Goal: Information Seeking & Learning: Learn about a topic

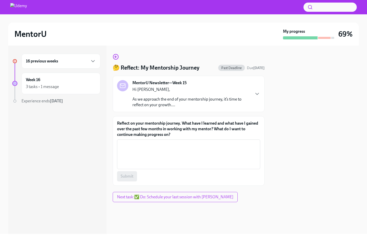
click at [62, 61] on div "16 previous weeks" at bounding box center [61, 61] width 70 height 6
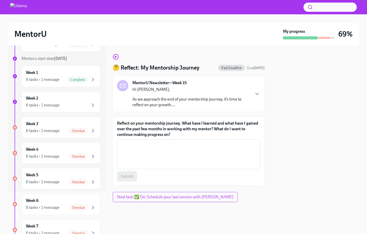
scroll to position [43, 0]
click at [64, 135] on div "Week 3 6 tasks • 1 message Overdue" at bounding box center [61, 128] width 79 height 22
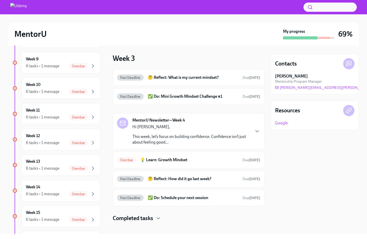
scroll to position [310, 0]
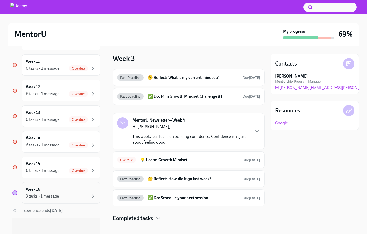
click at [63, 198] on div "3 tasks • 1 message" at bounding box center [61, 197] width 70 height 6
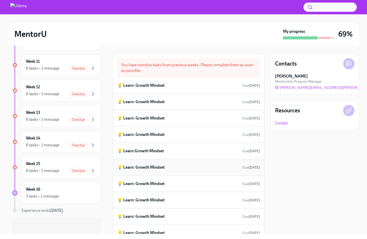
scroll to position [151, 0]
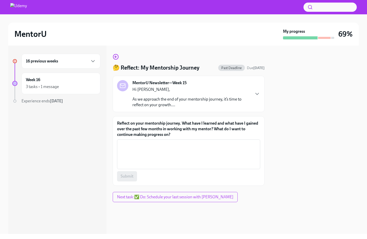
click at [100, 67] on div "16 previous weeks" at bounding box center [61, 61] width 79 height 15
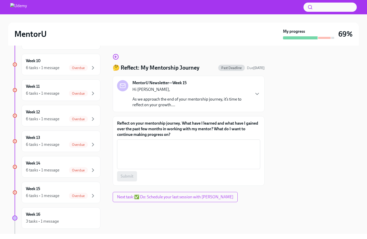
scroll to position [310, 0]
click at [51, 171] on div "6 tasks • 1 message" at bounding box center [43, 171] width 34 height 6
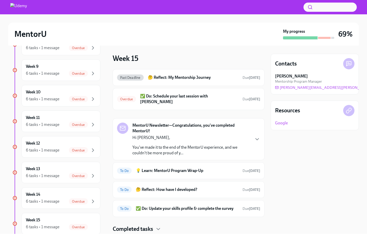
scroll to position [10, 0]
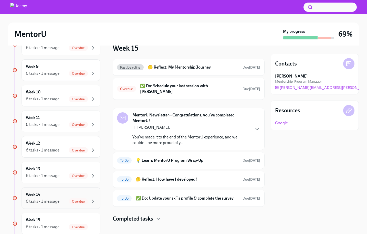
click at [49, 193] on div "Week 14 6 tasks • 1 message Overdue" at bounding box center [61, 198] width 70 height 13
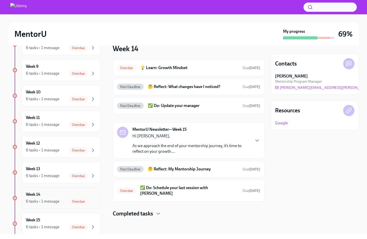
scroll to position [5, 0]
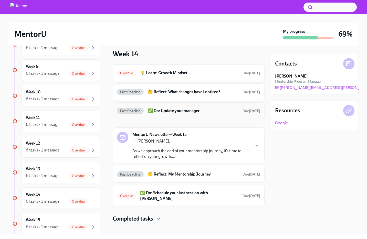
click at [187, 111] on h6 "✅ Do: Update your manager" at bounding box center [193, 111] width 91 height 6
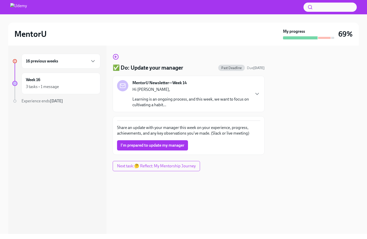
click at [187, 111] on div "MentorU Newsletter—Week 14 Hi [PERSON_NAME], Learning is an ongoing process, an…" at bounding box center [189, 94] width 152 height 36
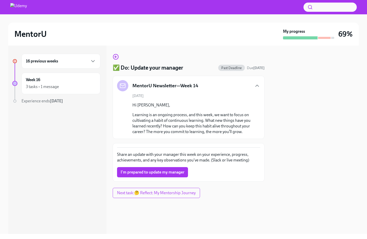
click at [63, 62] on div "16 previous weeks" at bounding box center [61, 61] width 70 height 6
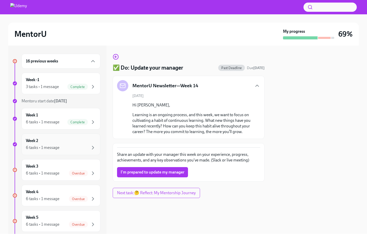
click at [79, 141] on div "Week 2 6 tasks • 1 message" at bounding box center [61, 144] width 70 height 13
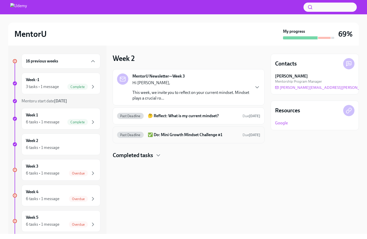
click at [163, 136] on h6 "✅ Do: Mini Growth Mindset Challenge #1" at bounding box center [193, 135] width 91 height 6
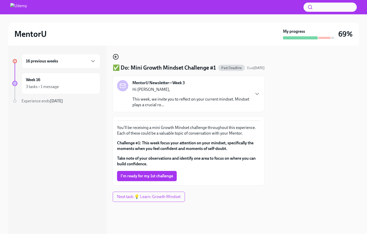
click at [116, 58] on icon "button" at bounding box center [116, 57] width 6 height 6
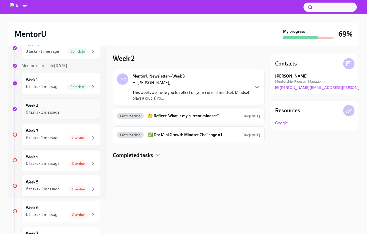
scroll to position [47, 0]
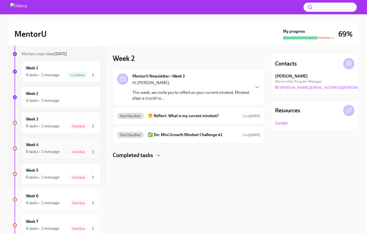
click at [55, 157] on div "Week 4 6 tasks • 1 message Overdue" at bounding box center [61, 149] width 79 height 22
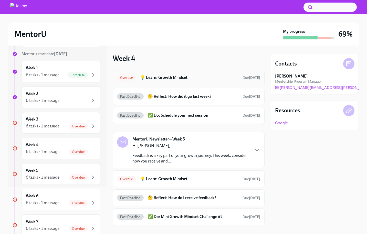
click at [196, 81] on div "Overdue 💡 Learn: Growth Mindset Due [DATE]" at bounding box center [188, 78] width 143 height 8
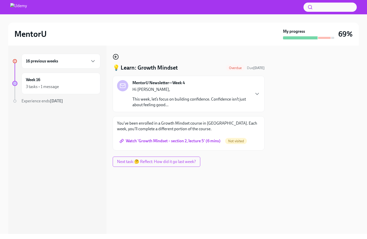
click at [114, 57] on icon "button" at bounding box center [116, 57] width 6 height 6
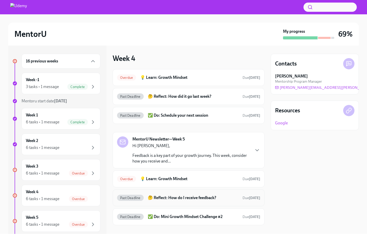
scroll to position [8, 0]
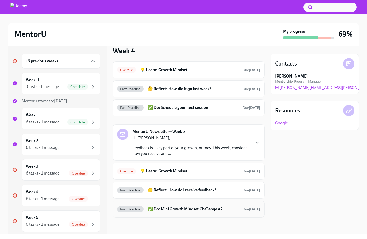
click at [181, 208] on h6 "✅ Do: Mini Growth Mindset Challenge #2" at bounding box center [193, 210] width 91 height 6
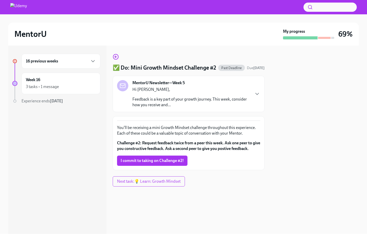
click at [90, 56] on div "16 previous weeks" at bounding box center [61, 61] width 79 height 15
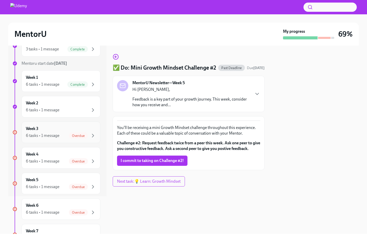
scroll to position [38, 0]
click at [97, 138] on div "Week 3 6 tasks • 1 message Overdue" at bounding box center [61, 132] width 79 height 22
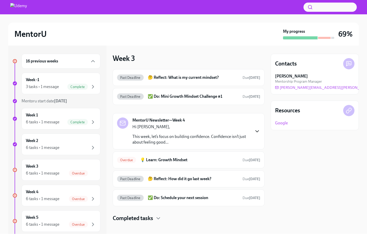
click at [260, 131] on icon "button" at bounding box center [257, 131] width 6 height 6
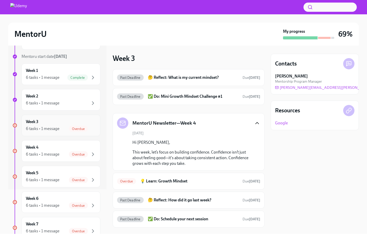
scroll to position [45, 0]
click at [93, 124] on div "Week 3 6 tasks • 1 message Overdue" at bounding box center [61, 125] width 70 height 13
click at [173, 177] on div "Overdue 💡 Learn: Growth Mindset Due [DATE]" at bounding box center [188, 181] width 143 height 8
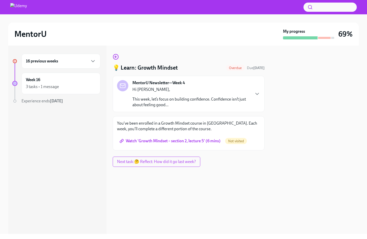
click at [172, 143] on span "Watch 'Growth Mindset – section 2, lecture 5' (6 mins)" at bounding box center [171, 141] width 100 height 5
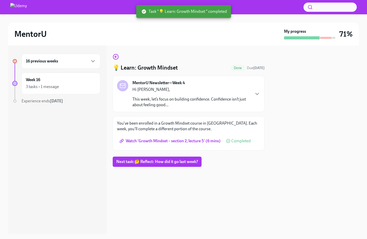
click at [80, 65] on div "16 previous weeks" at bounding box center [61, 61] width 79 height 15
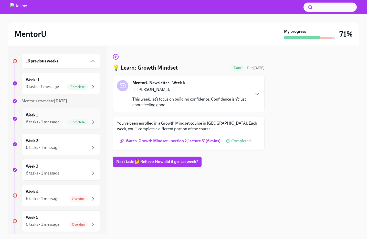
click at [71, 124] on span "Complete" at bounding box center [77, 123] width 21 height 4
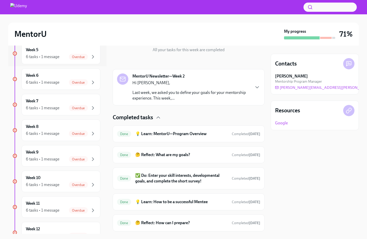
scroll to position [101, 0]
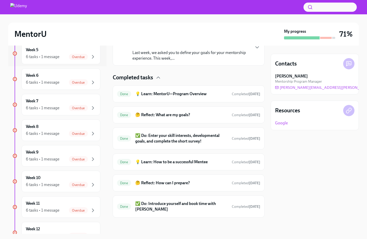
click at [54, 119] on div "16 previous weeks Week -1 3 tasks • 1 message Complete Mentoru start date [DATE…" at bounding box center [56, 131] width 88 height 491
click at [54, 126] on div "Week 8 6 tasks • 1 message Overdue" at bounding box center [61, 130] width 70 height 13
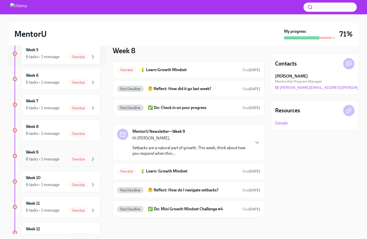
click at [57, 151] on div "Week 9 6 tasks • 1 message Overdue" at bounding box center [61, 156] width 70 height 13
click at [56, 130] on div "Week 8 6 tasks • 1 message Overdue" at bounding box center [61, 130] width 70 height 13
click at [64, 101] on div "Week 7 6 tasks • 1 message Overdue" at bounding box center [61, 104] width 70 height 13
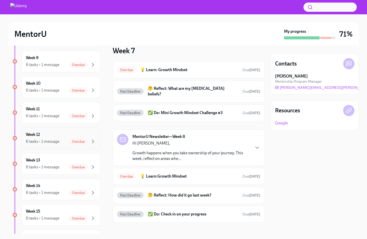
scroll to position [263, 0]
click at [58, 144] on div "6 tasks • 1 message" at bounding box center [43, 142] width 34 height 6
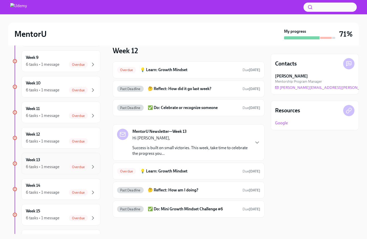
click at [55, 167] on div "6 tasks • 1 message" at bounding box center [43, 167] width 34 height 6
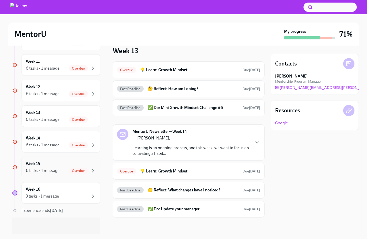
click at [41, 172] on div "6 tasks • 1 message" at bounding box center [43, 171] width 34 height 6
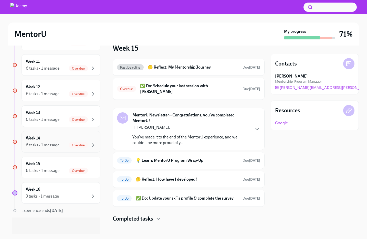
click at [52, 144] on div "6 tasks • 1 message" at bounding box center [43, 146] width 34 height 6
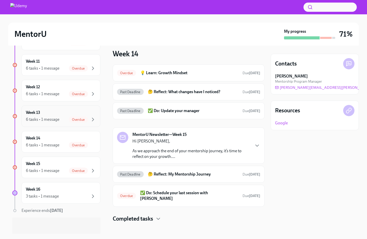
click at [48, 113] on div "Week 13 6 tasks • 1 message Overdue" at bounding box center [61, 116] width 70 height 13
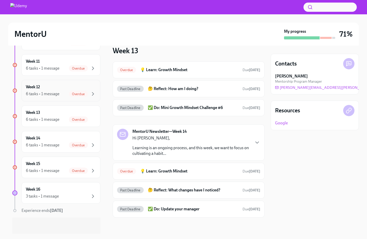
click at [58, 84] on div "Week 12 6 tasks • 1 message Overdue" at bounding box center [61, 91] width 79 height 22
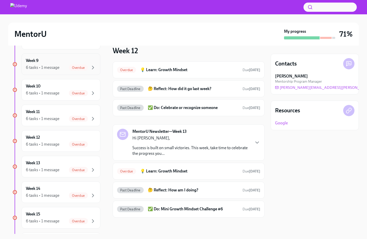
scroll to position [259, 0]
